Goal: Task Accomplishment & Management: Manage account settings

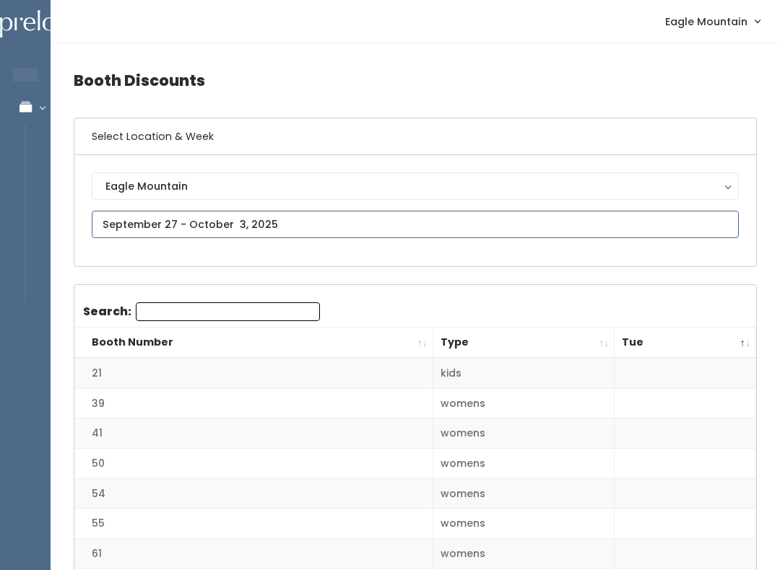
click at [328, 225] on input "text" at bounding box center [415, 224] width 647 height 27
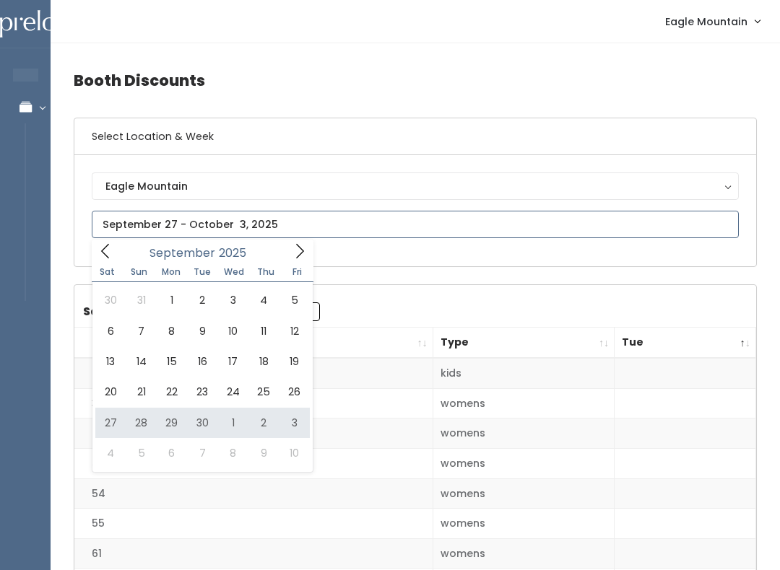
type input "[DATE] to [DATE]"
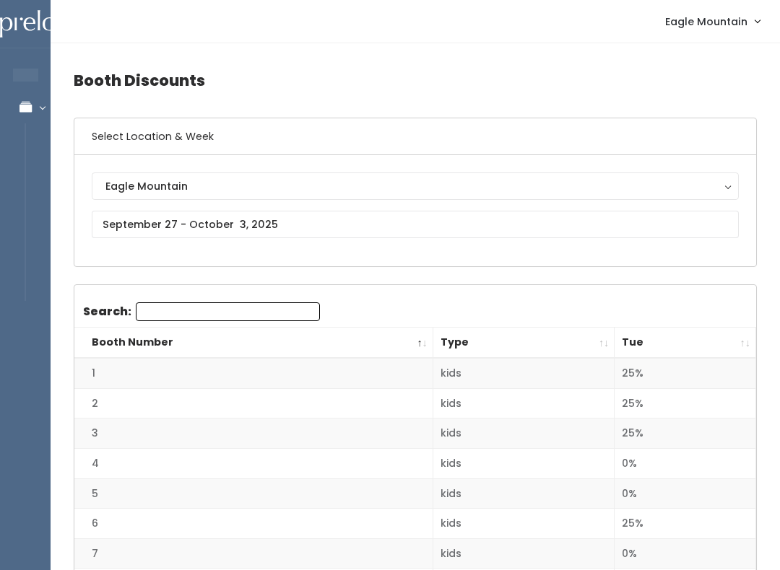
click at [310, 177] on button "Eagle Mountain" at bounding box center [415, 186] width 647 height 27
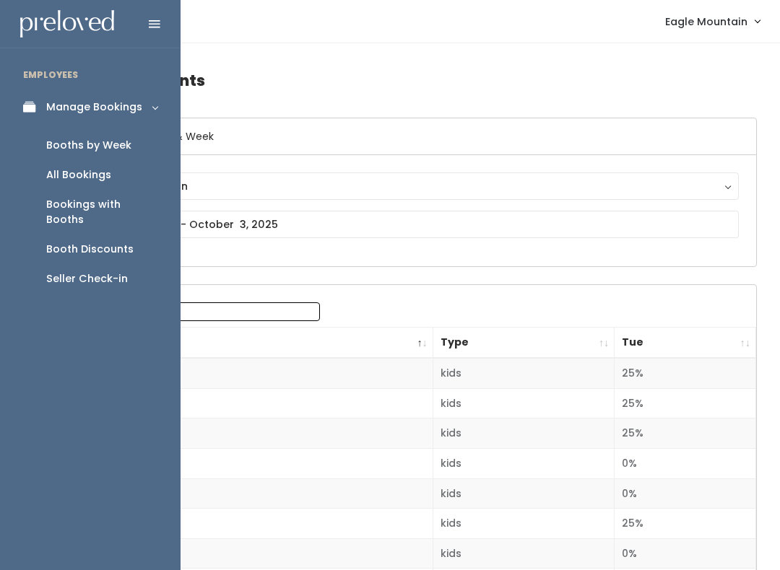
click at [127, 146] on div "Booths by Week" at bounding box center [88, 145] width 85 height 15
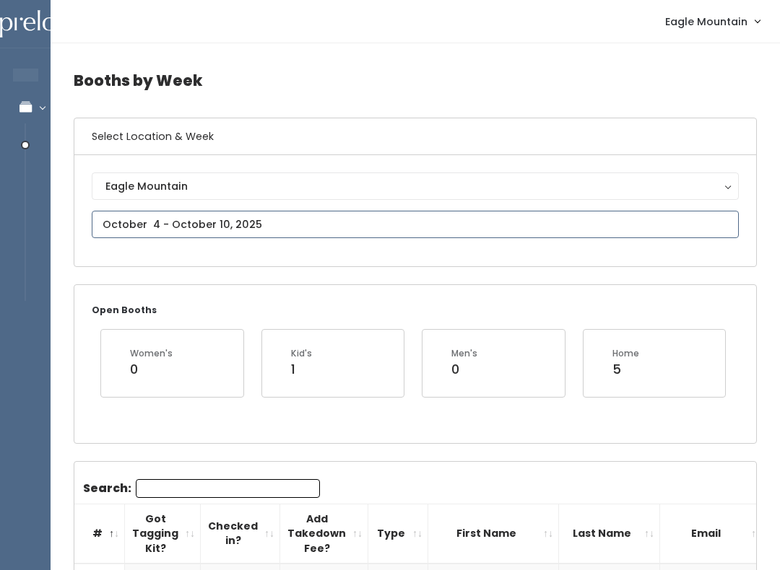
click at [494, 225] on input "text" at bounding box center [415, 224] width 647 height 27
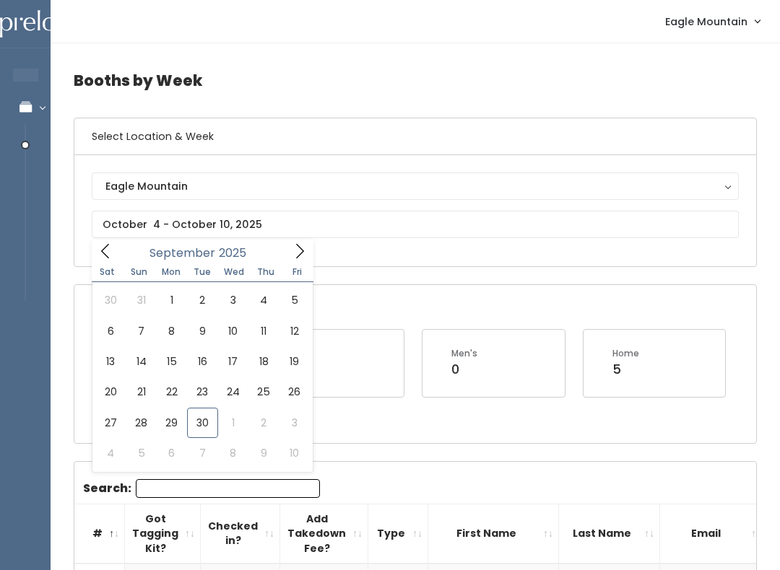
click at [458, 435] on div "Open Booths Women's 0 Kid's 1 Men's 0 Home 5" at bounding box center [414, 363] width 681 height 157
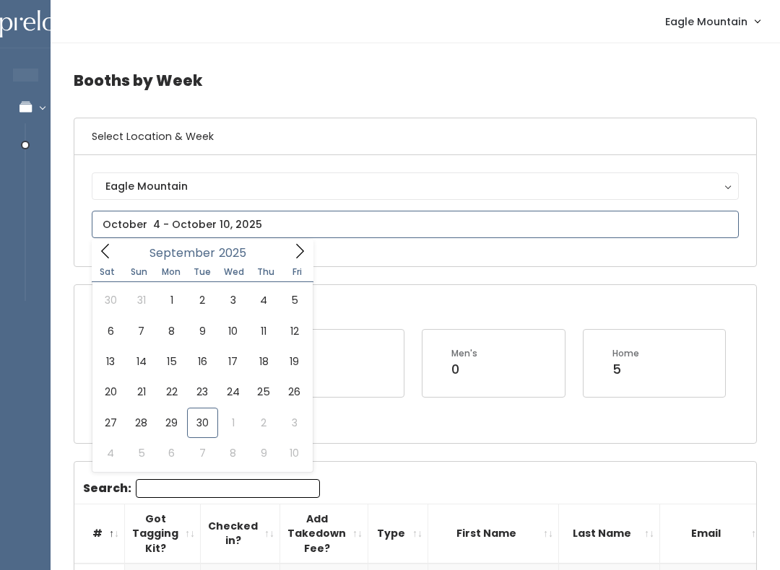
type input "October 4 to October 10"
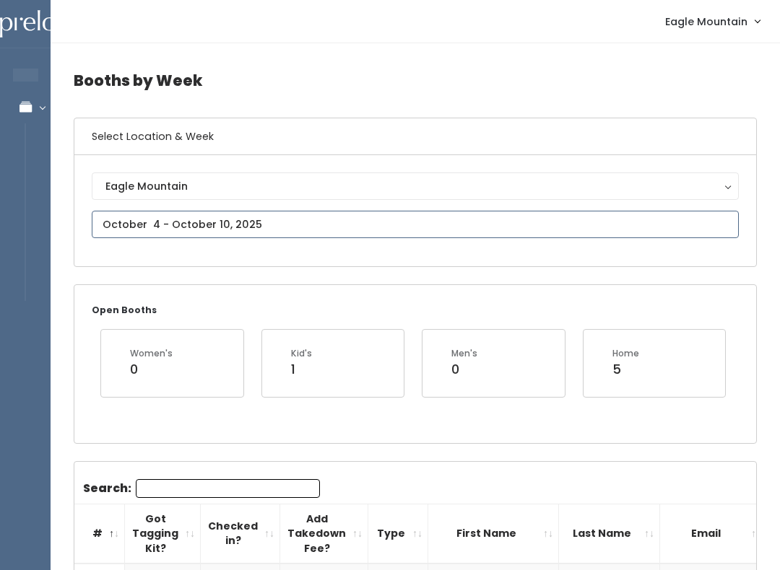
click at [320, 215] on input "text" at bounding box center [415, 224] width 647 height 27
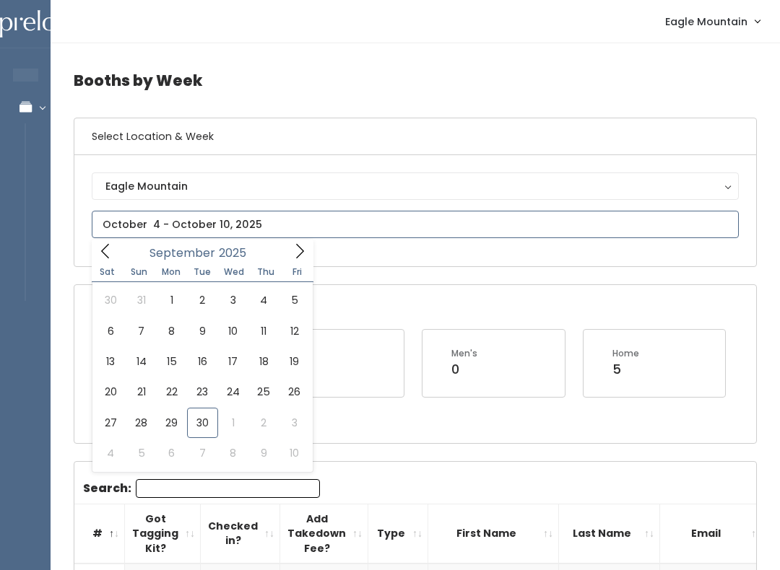
click at [287, 262] on span at bounding box center [299, 251] width 27 height 22
type input "October 11 to October 17"
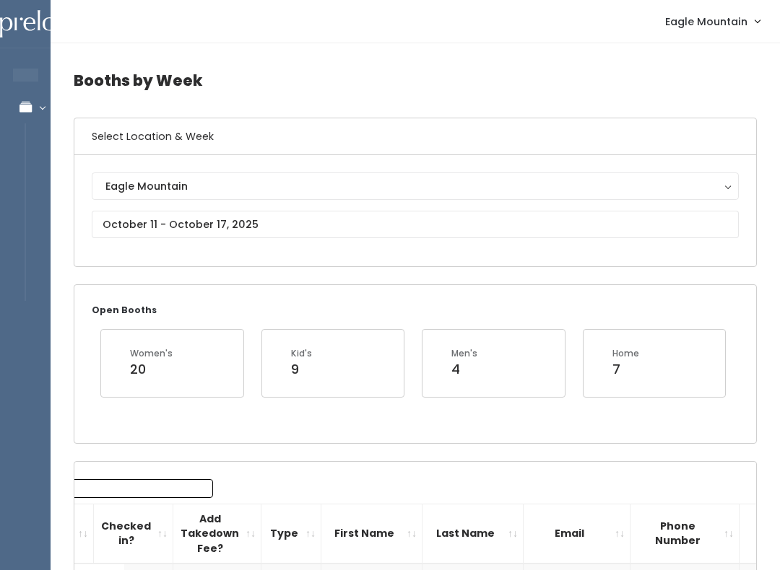
click at [301, 200] on button "Eagle Mountain" at bounding box center [415, 186] width 647 height 27
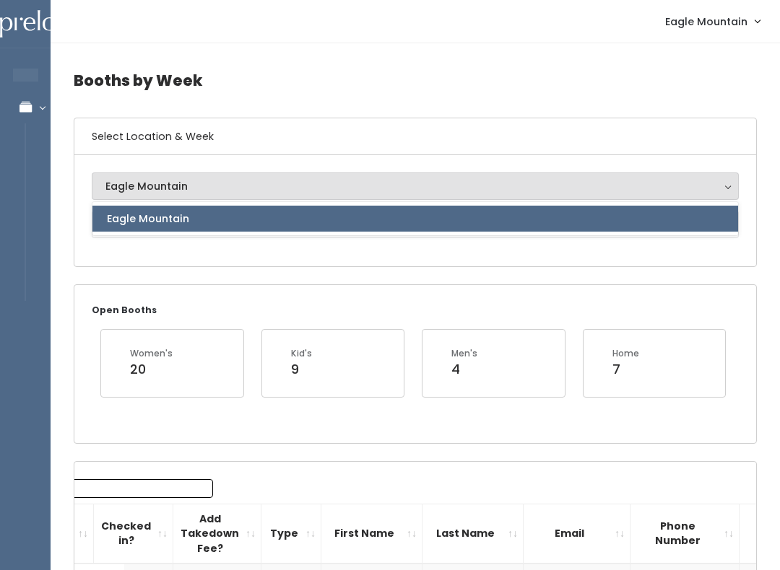
click at [283, 298] on div "Open Booths Women's 20 Kid's 9 Men's 4 Home 7" at bounding box center [414, 363] width 681 height 157
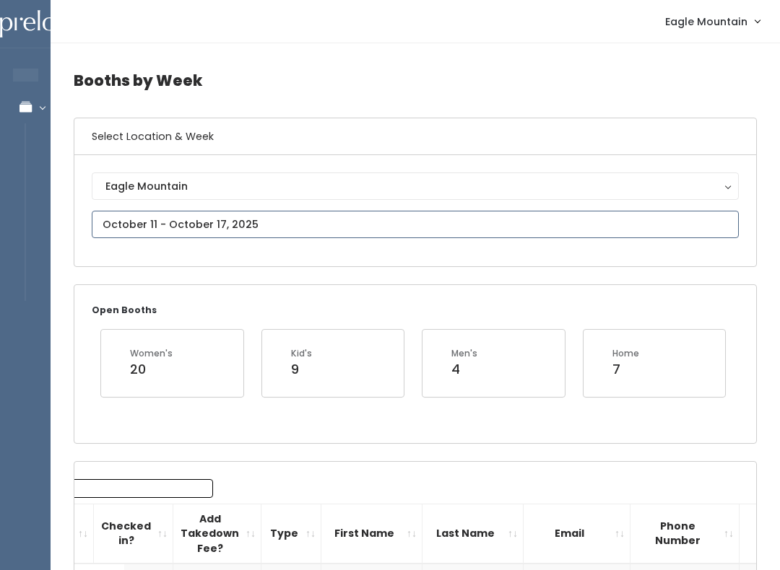
click at [258, 225] on input "text" at bounding box center [415, 224] width 647 height 27
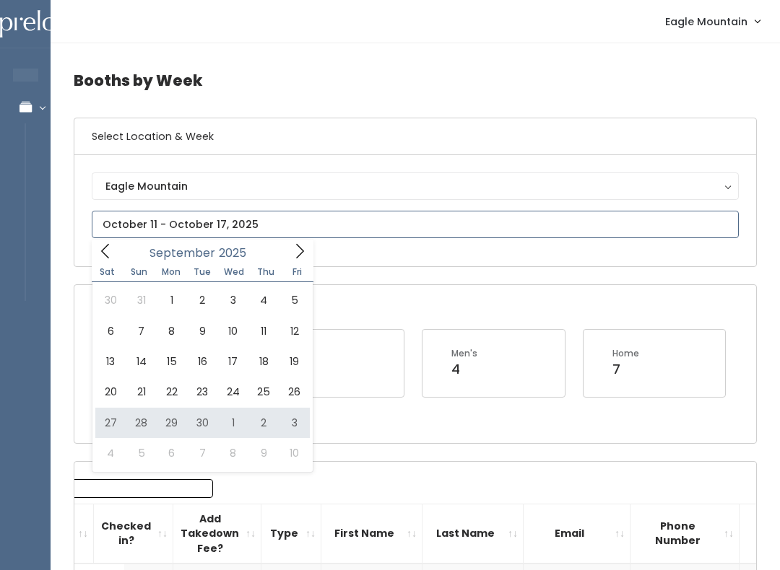
type input "[DATE] to [DATE]"
